Goal: Find specific page/section: Find specific page/section

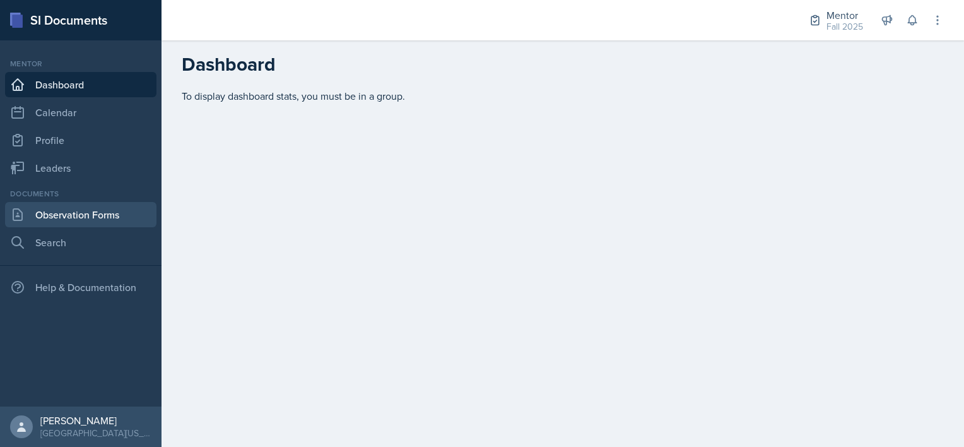
click at [101, 220] on link "Observation Forms" at bounding box center [80, 214] width 151 height 25
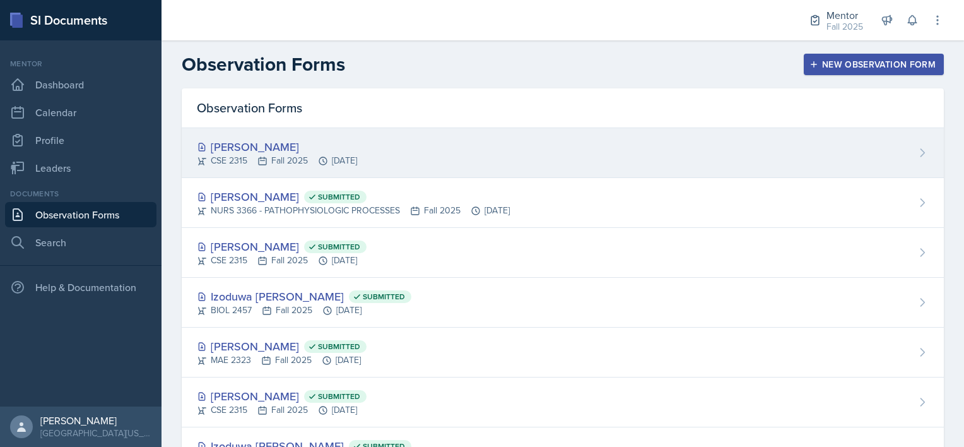
click at [292, 162] on div "CSE 2315 Fall 2025 [DATE]" at bounding box center [277, 160] width 160 height 13
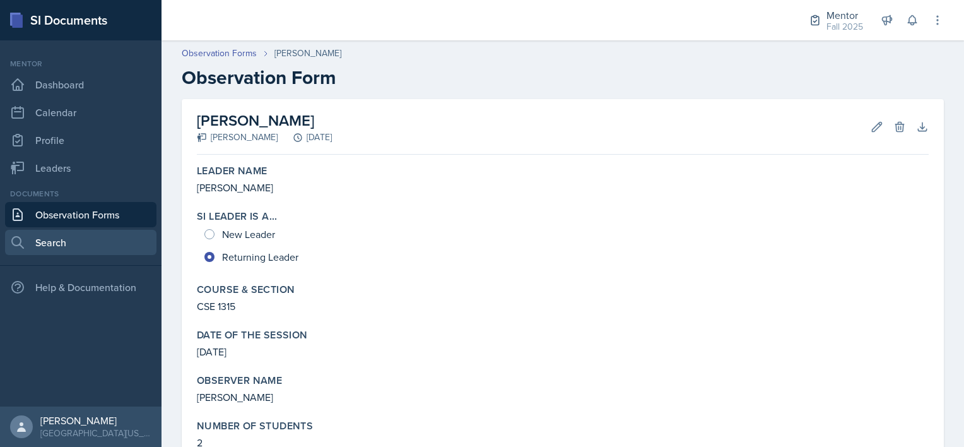
click at [38, 245] on link "Search" at bounding box center [80, 242] width 151 height 25
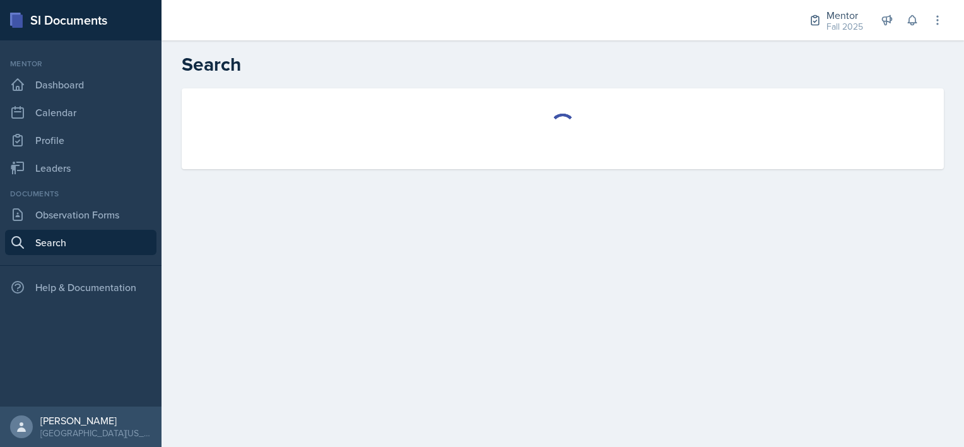
select select "all"
select select "1"
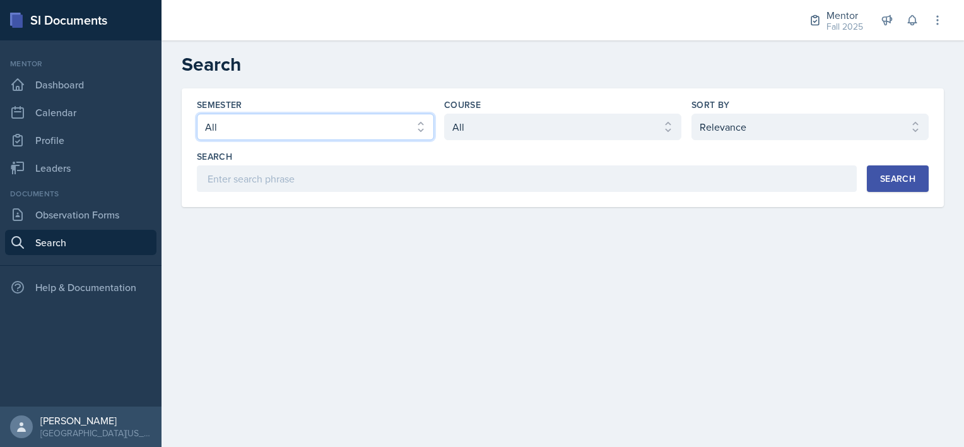
click at [262, 133] on select "Select semester All Fall 2025 Spring 2025 Fall 2024 Spring 2024 Fall 2023" at bounding box center [315, 127] width 237 height 26
select select "a8c40de0-d7eb-4f82-90ee-ac0c6ce45f71"
click at [197, 114] on select "Select semester All Fall 2025 Spring 2025 Fall 2024 Spring 2024 Fall 2023" at bounding box center [315, 127] width 237 height 26
click at [462, 129] on select "Select course All ASTR 1345 BIOL 1345 BIOL 1441 BIOL 1442 BIOL 2300 BIOL 2444 B…" at bounding box center [562, 127] width 237 height 26
select select "b05cf838-b04f-4fc4-901a-32fb7d12d120"
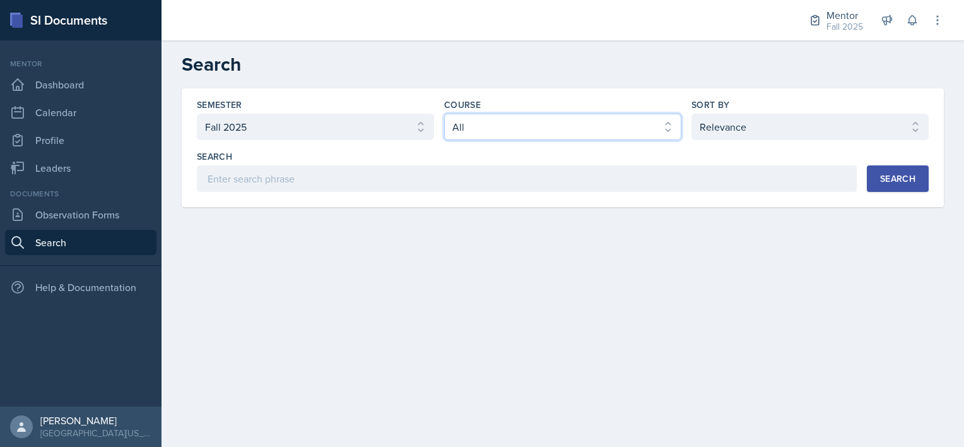
click at [444, 114] on select "Select course All ASTR 1345 BIOL 1345 BIOL 1441 BIOL 1442 BIOL 2300 BIOL 2444 B…" at bounding box center [562, 127] width 237 height 26
click at [544, 129] on select "Select sort by Relevance Document Date (Asc) Document Date (Desc)" at bounding box center [809, 127] width 237 height 26
select select "3"
click at [544, 114] on select "Select sort by Relevance Document Date (Asc) Document Date (Desc)" at bounding box center [809, 127] width 237 height 26
click at [544, 176] on div "Search" at bounding box center [897, 178] width 35 height 10
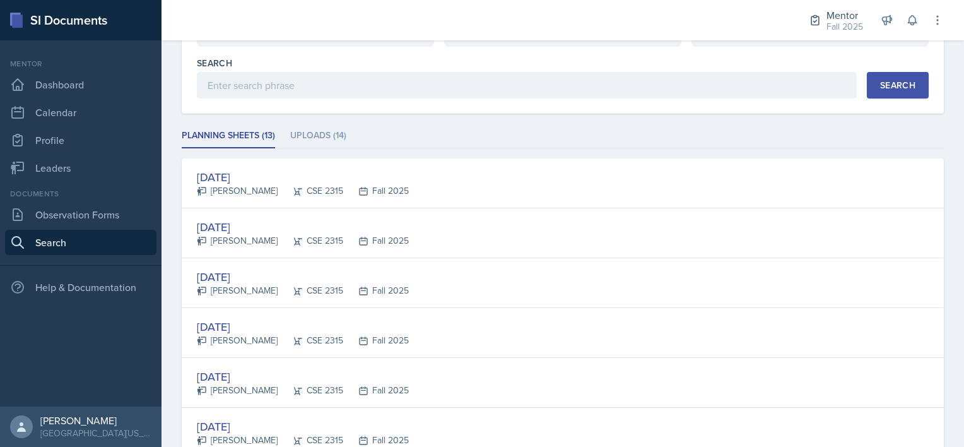
scroll to position [96, 0]
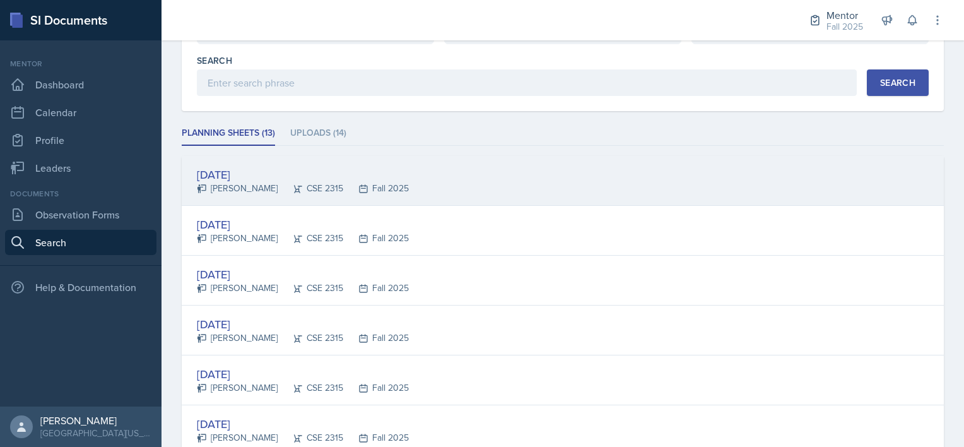
click at [251, 185] on div "[PERSON_NAME]" at bounding box center [237, 188] width 81 height 13
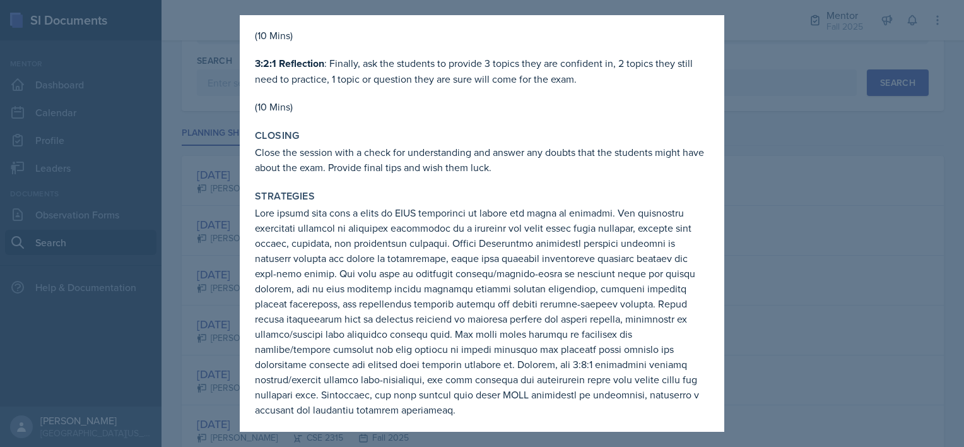
scroll to position [813, 0]
